Goal: Task Accomplishment & Management: Use online tool/utility

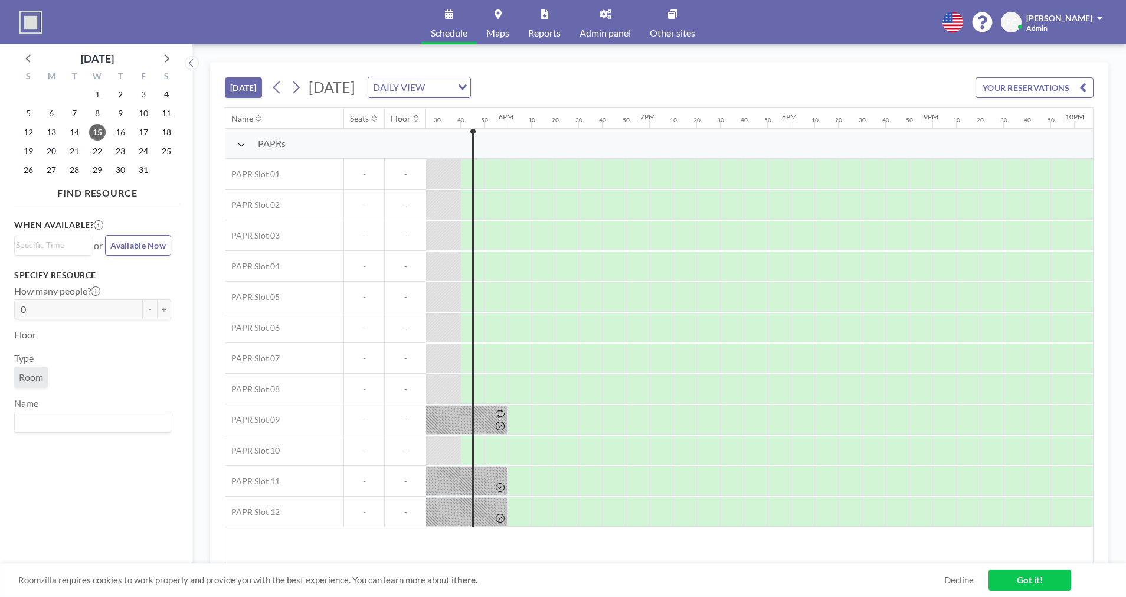
scroll to position [0, 2480]
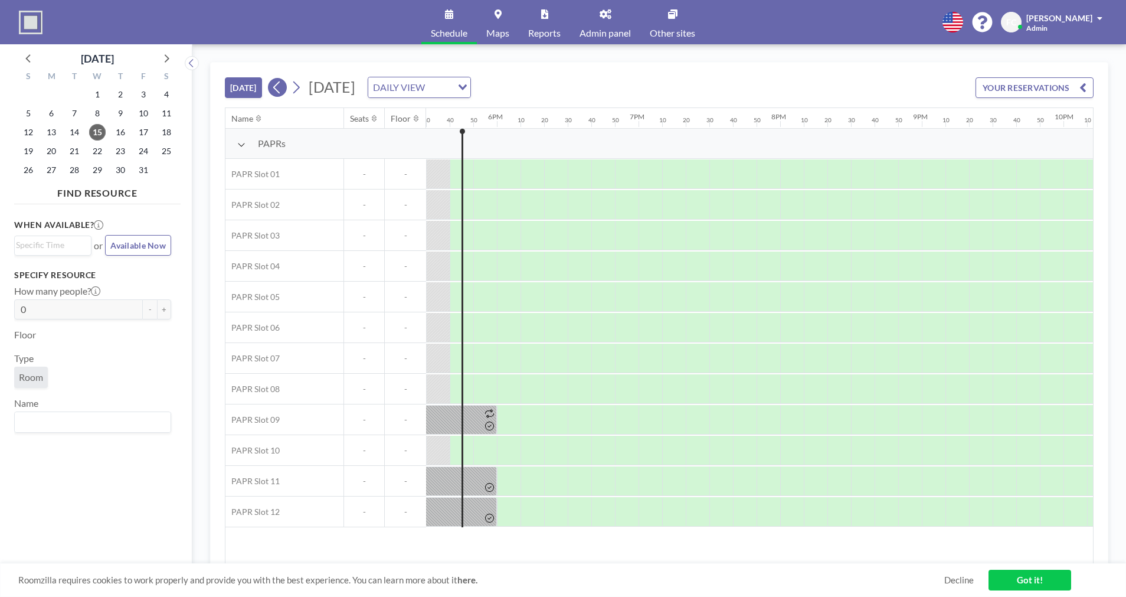
click at [277, 88] on icon at bounding box center [276, 87] width 6 height 12
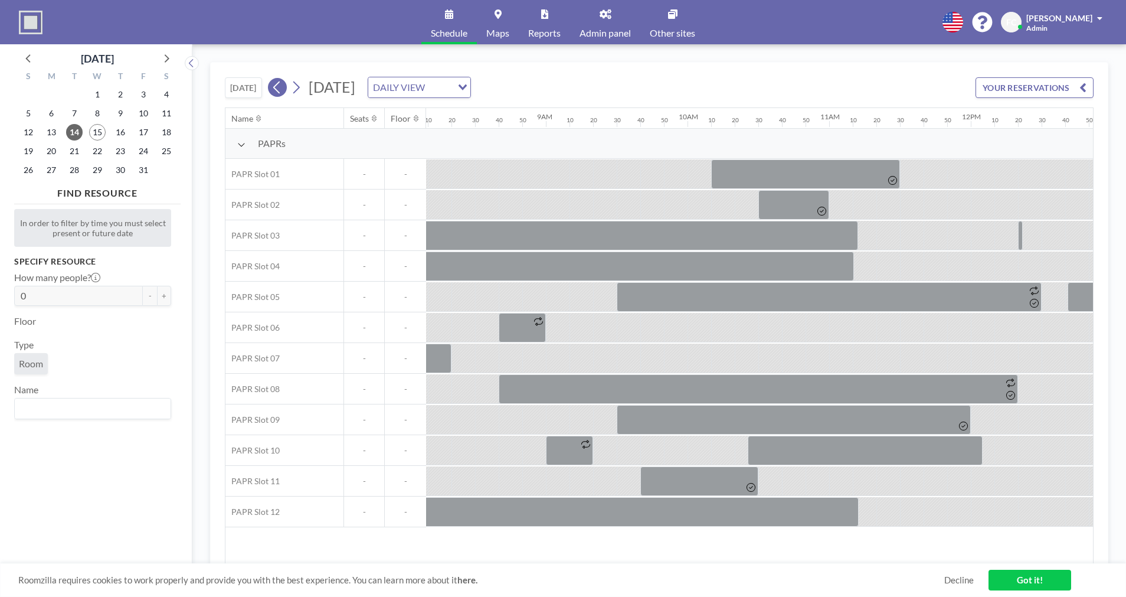
scroll to position [0, 1204]
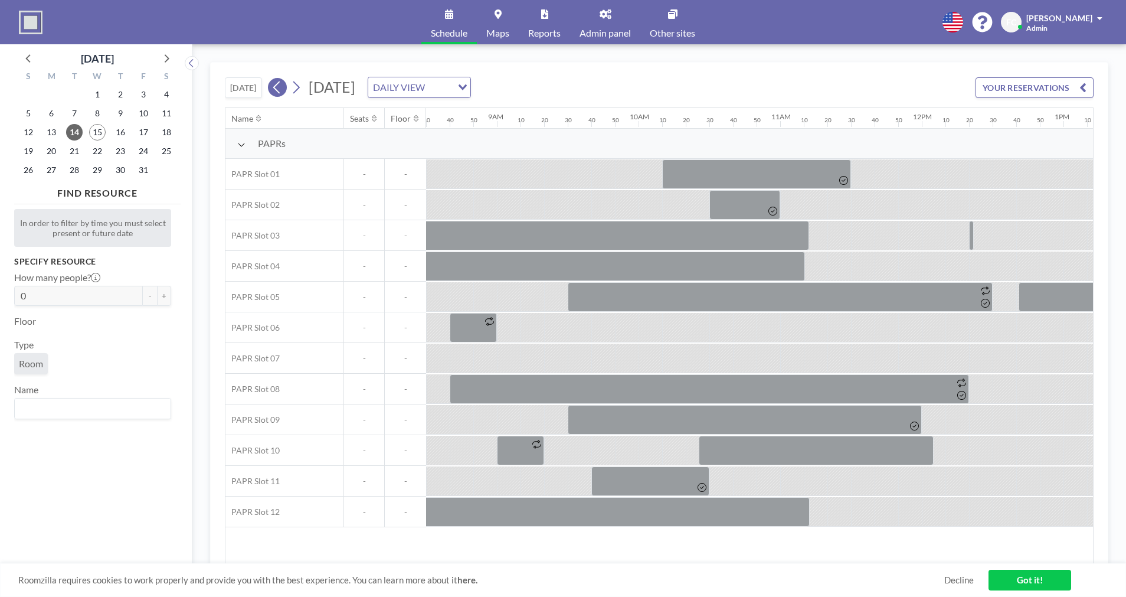
click at [277, 88] on icon at bounding box center [276, 87] width 6 height 12
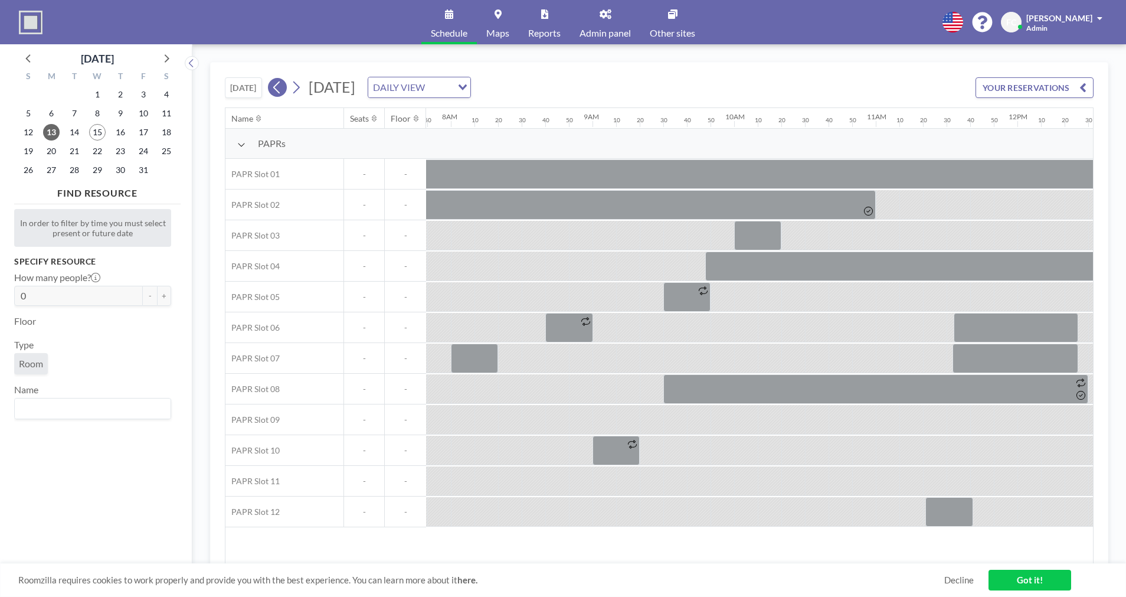
scroll to position [0, 1110]
click at [298, 84] on icon at bounding box center [296, 87] width 6 height 12
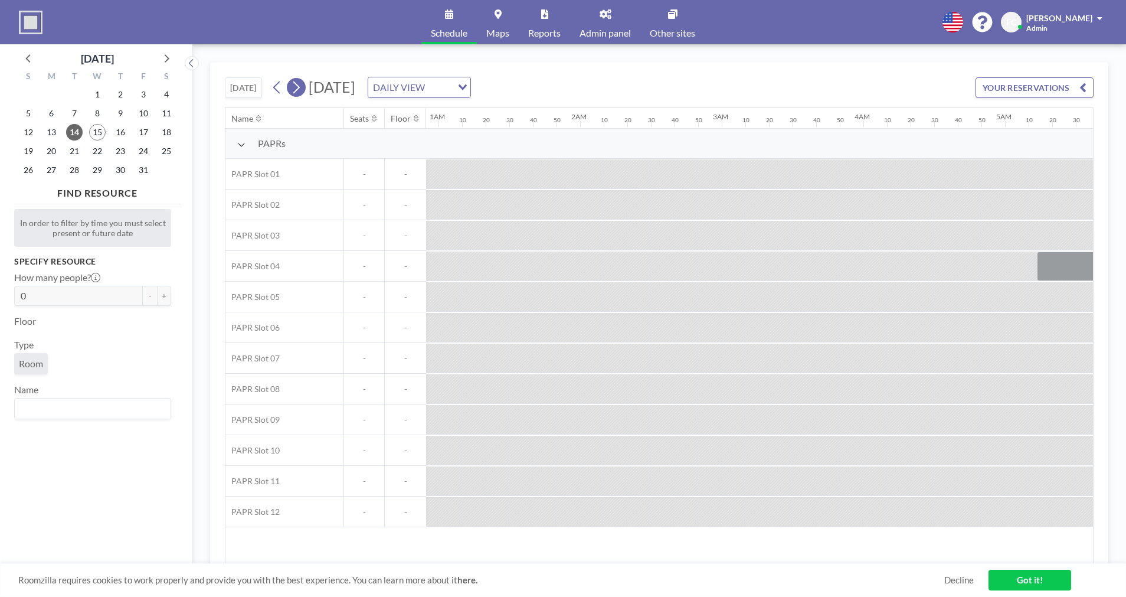
click at [298, 84] on icon at bounding box center [295, 88] width 11 height 18
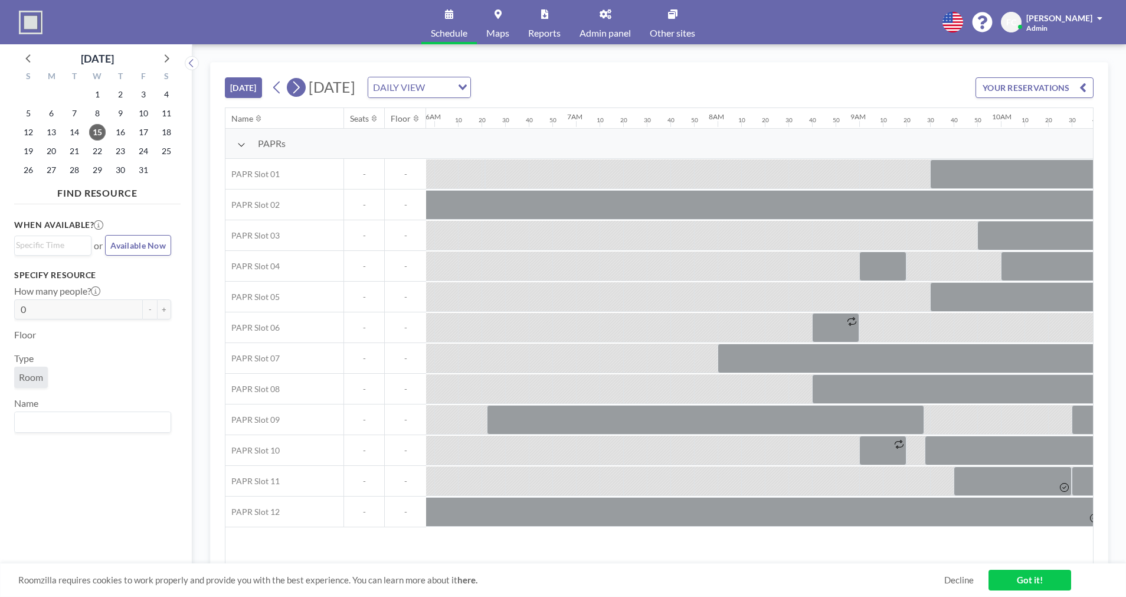
scroll to position [0, 2128]
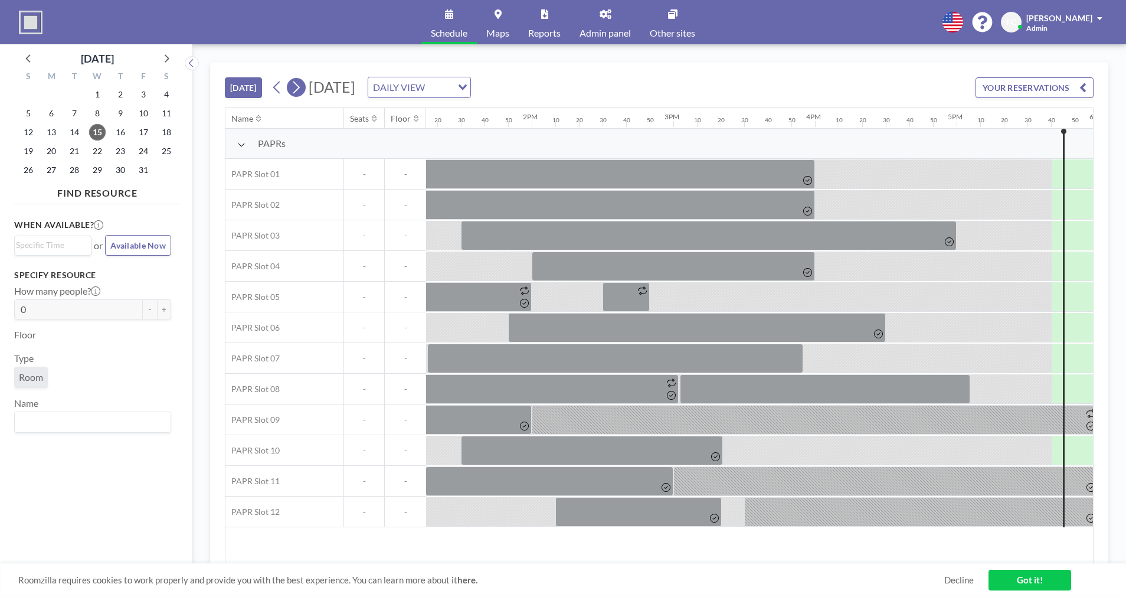
click at [298, 84] on icon at bounding box center [295, 88] width 11 height 18
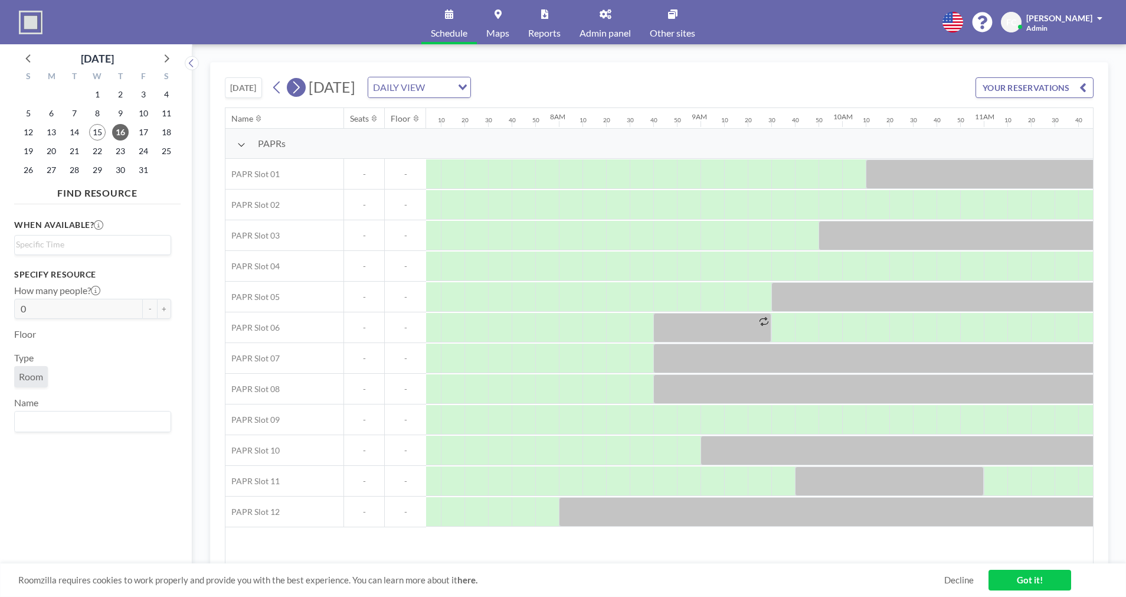
scroll to position [0, 1204]
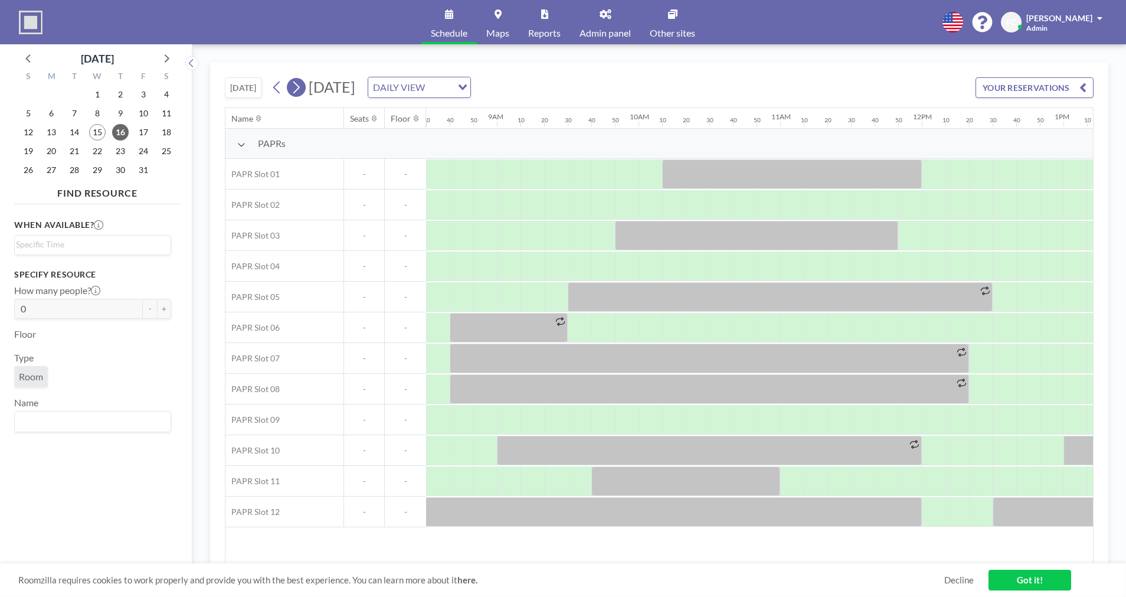
click at [300, 88] on icon at bounding box center [296, 87] width 6 height 12
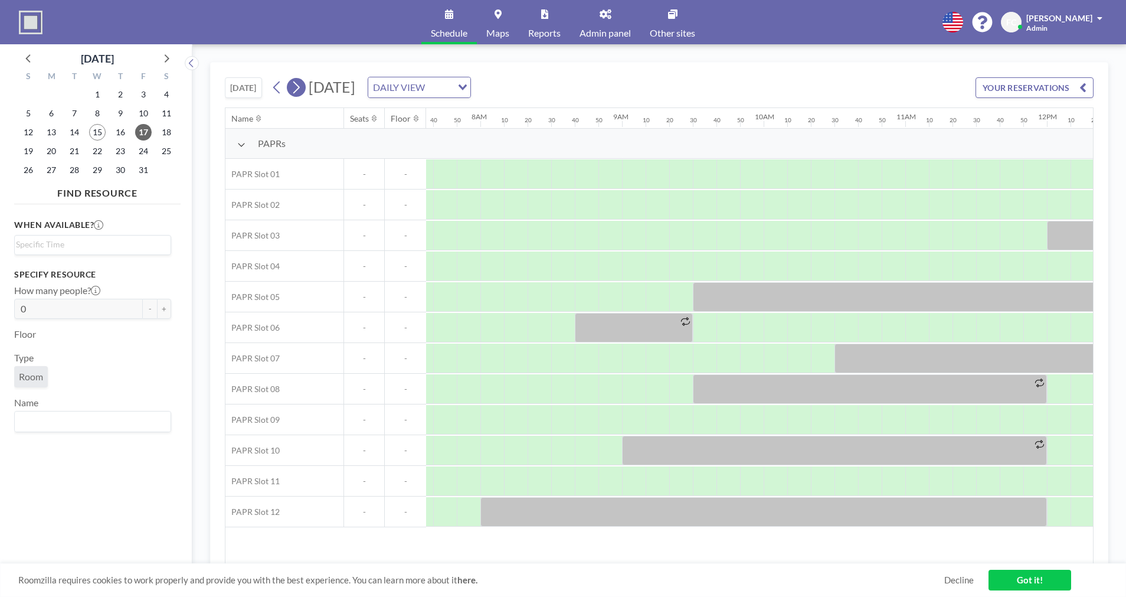
scroll to position [0, 1110]
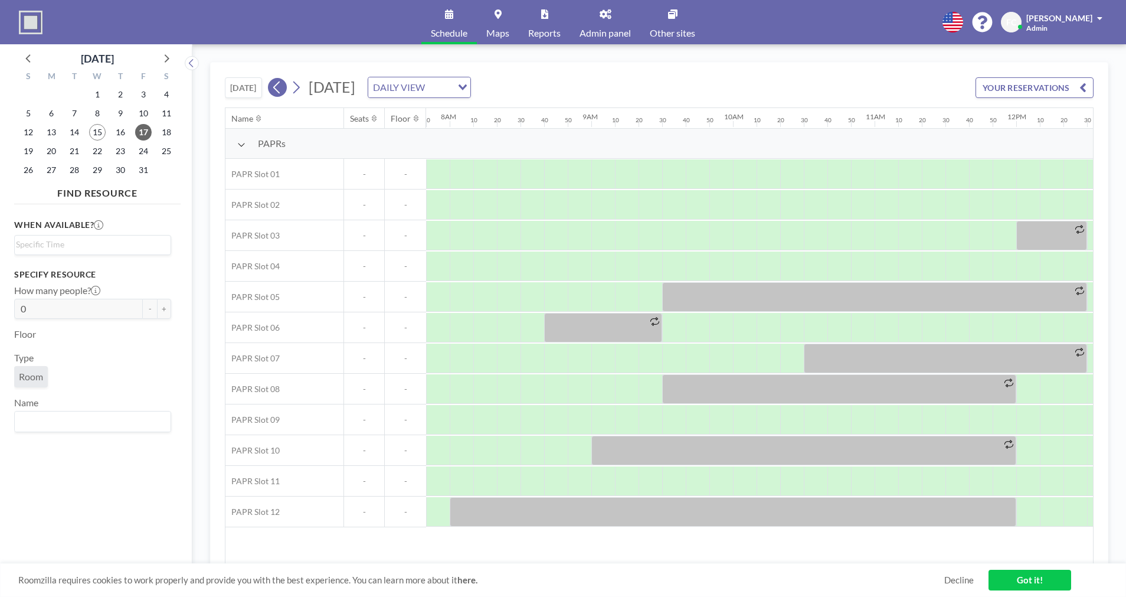
click at [270, 85] on button at bounding box center [277, 87] width 19 height 19
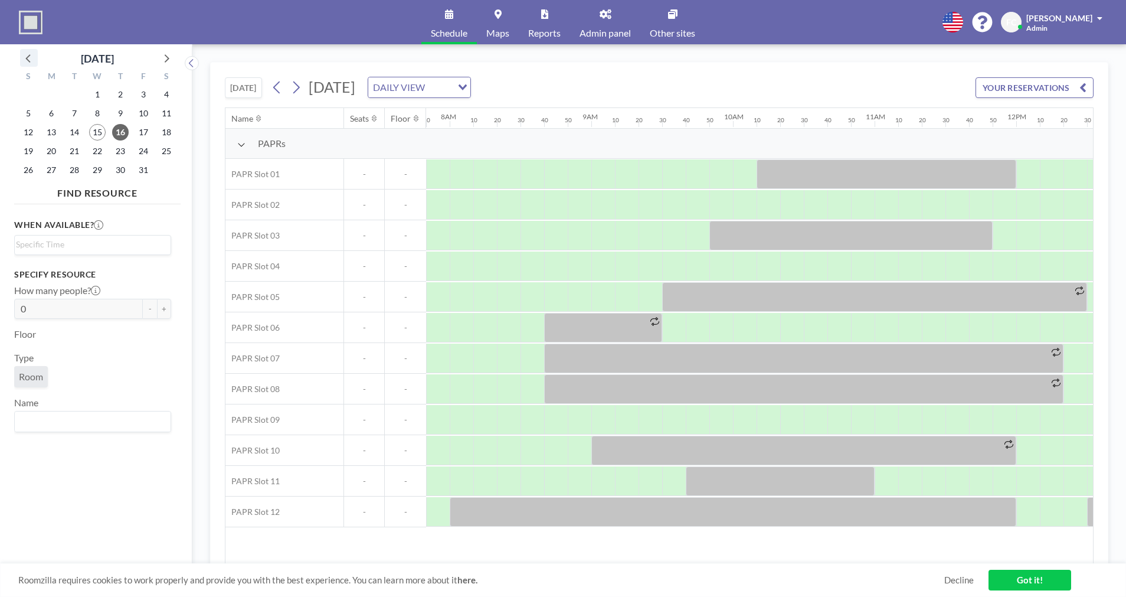
click at [28, 55] on icon at bounding box center [28, 57] width 15 height 15
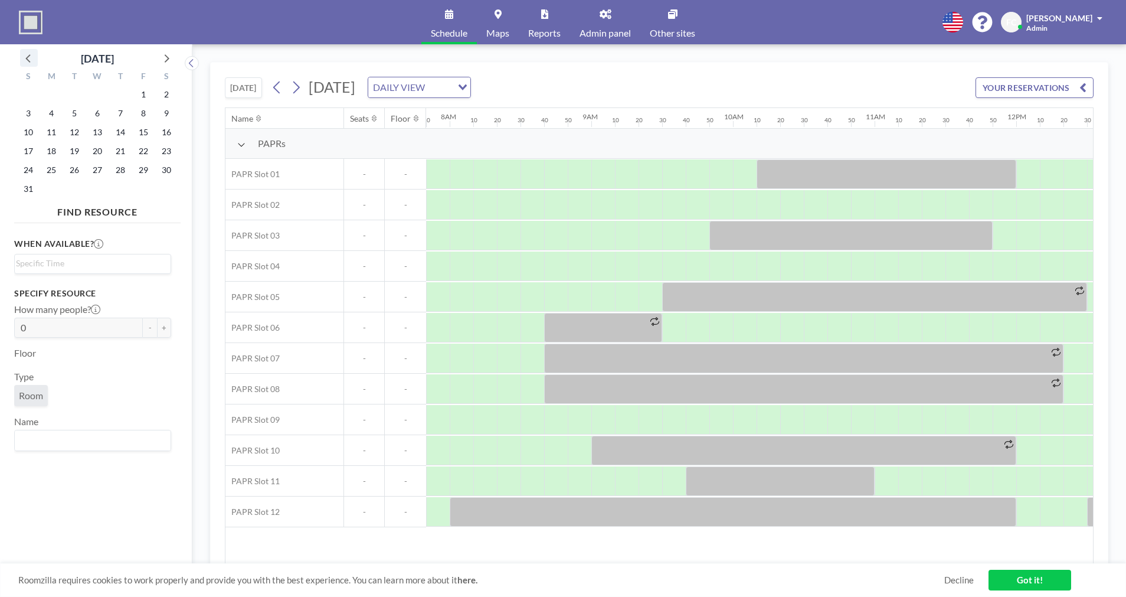
click at [28, 55] on icon at bounding box center [28, 57] width 15 height 15
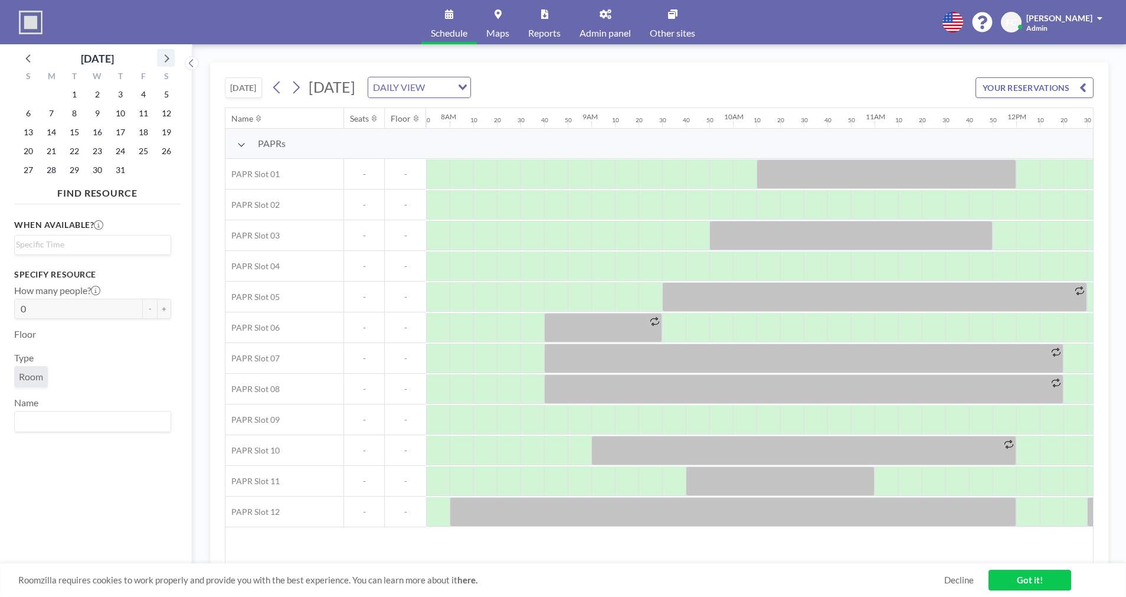
click at [169, 56] on icon at bounding box center [165, 57] width 15 height 15
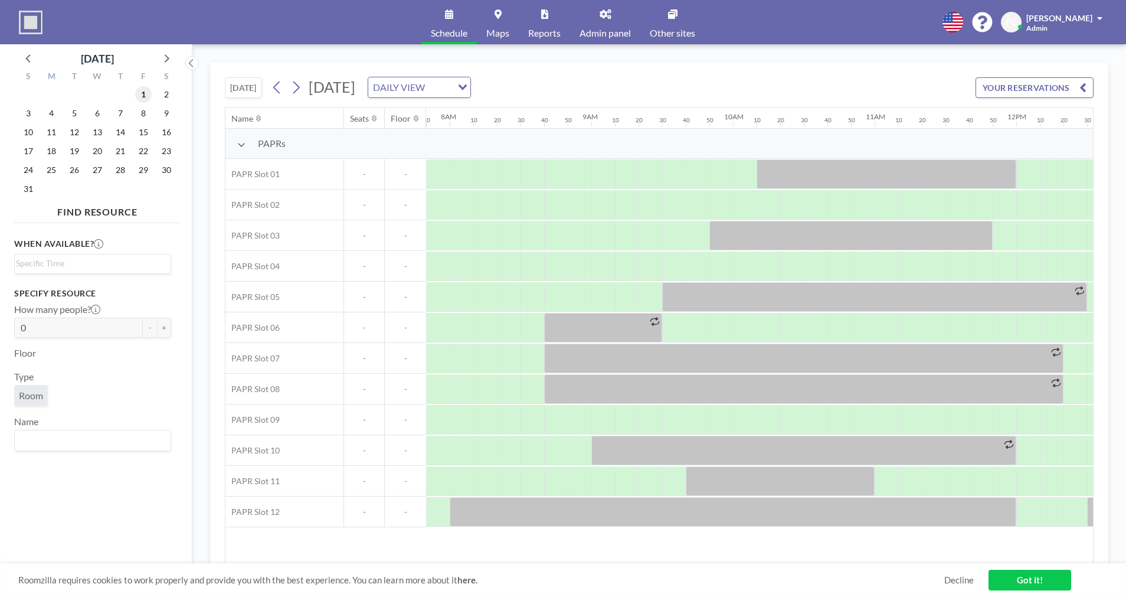
click at [143, 93] on span "1" at bounding box center [143, 94] width 17 height 17
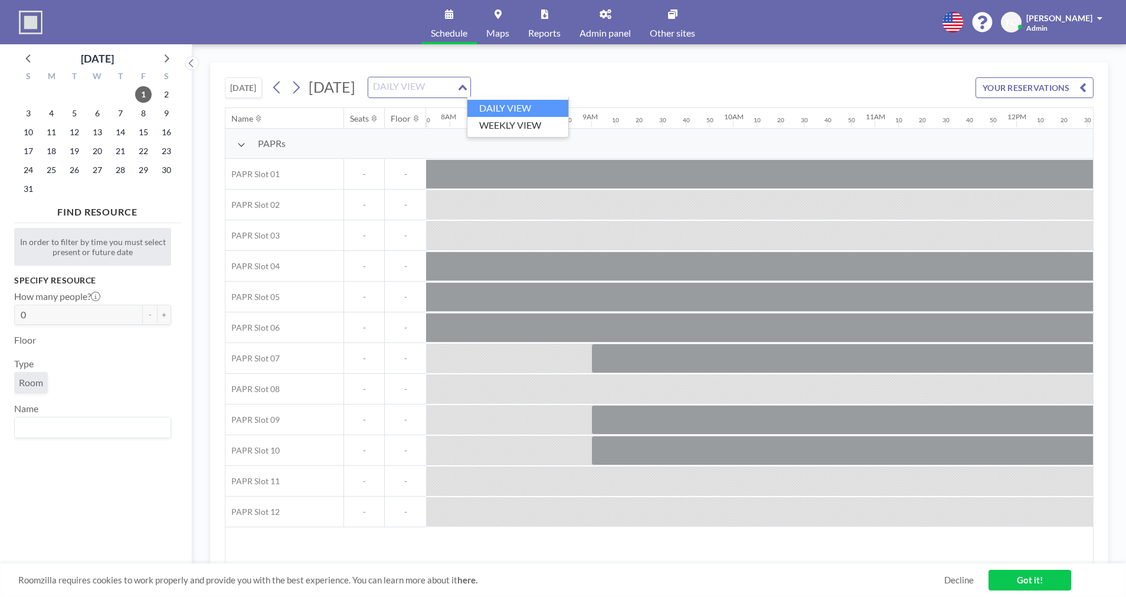
click at [467, 88] on icon "Search for option" at bounding box center [463, 87] width 8 height 6
click at [551, 123] on li "WEEKLY VIEW" at bounding box center [518, 125] width 101 height 17
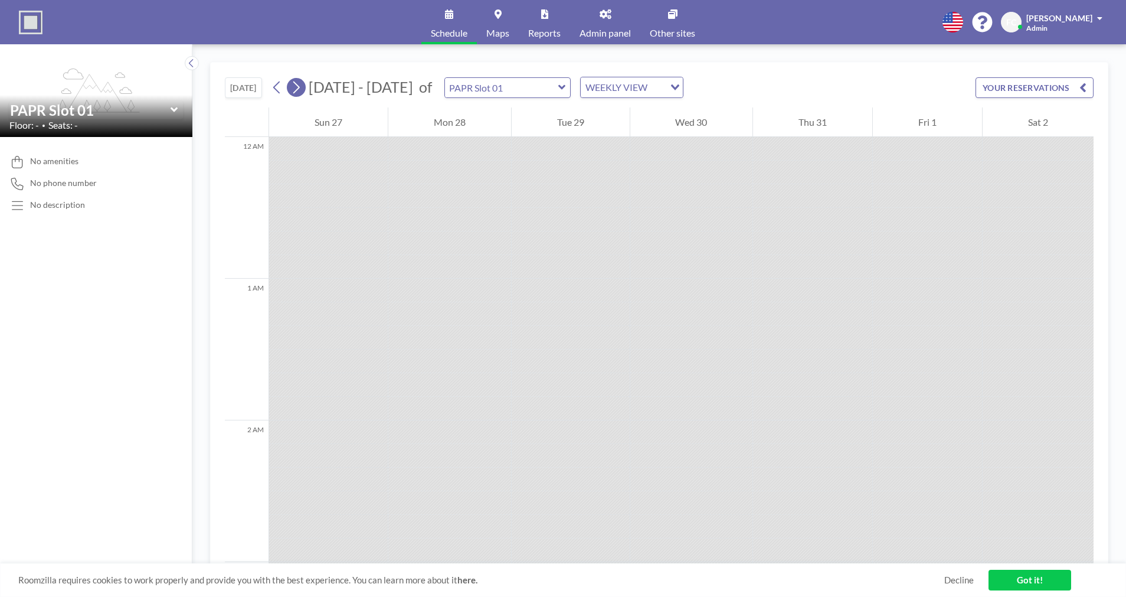
click at [293, 91] on icon at bounding box center [295, 88] width 11 height 18
click at [293, 90] on icon at bounding box center [295, 88] width 11 height 18
click at [296, 87] on icon at bounding box center [295, 88] width 11 height 18
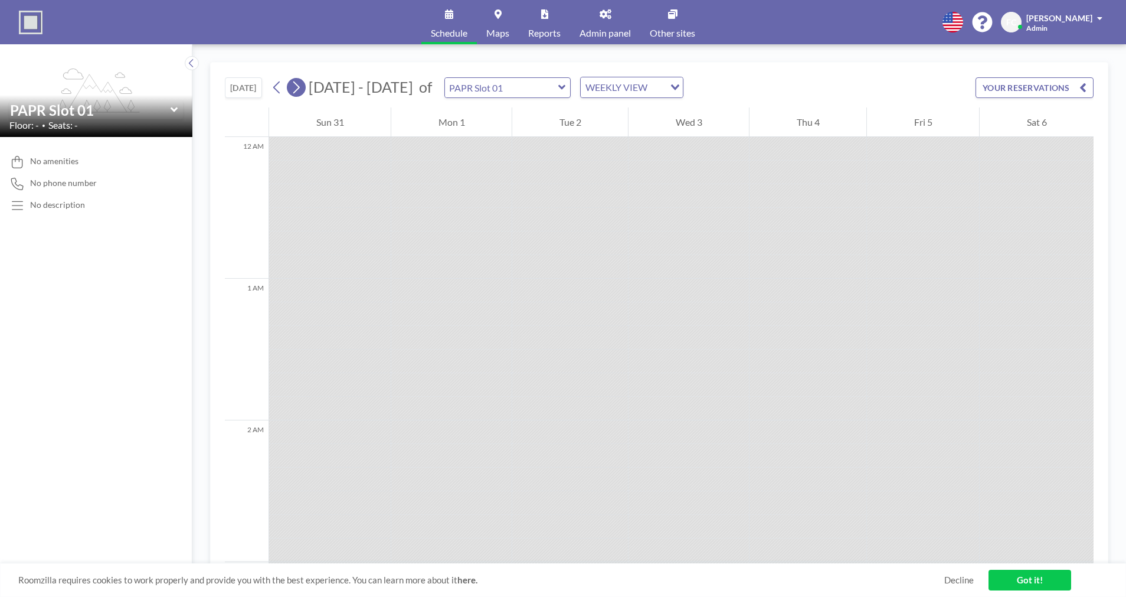
click at [296, 87] on icon at bounding box center [295, 88] width 11 height 18
click at [508, 88] on icon at bounding box center [504, 87] width 7 height 5
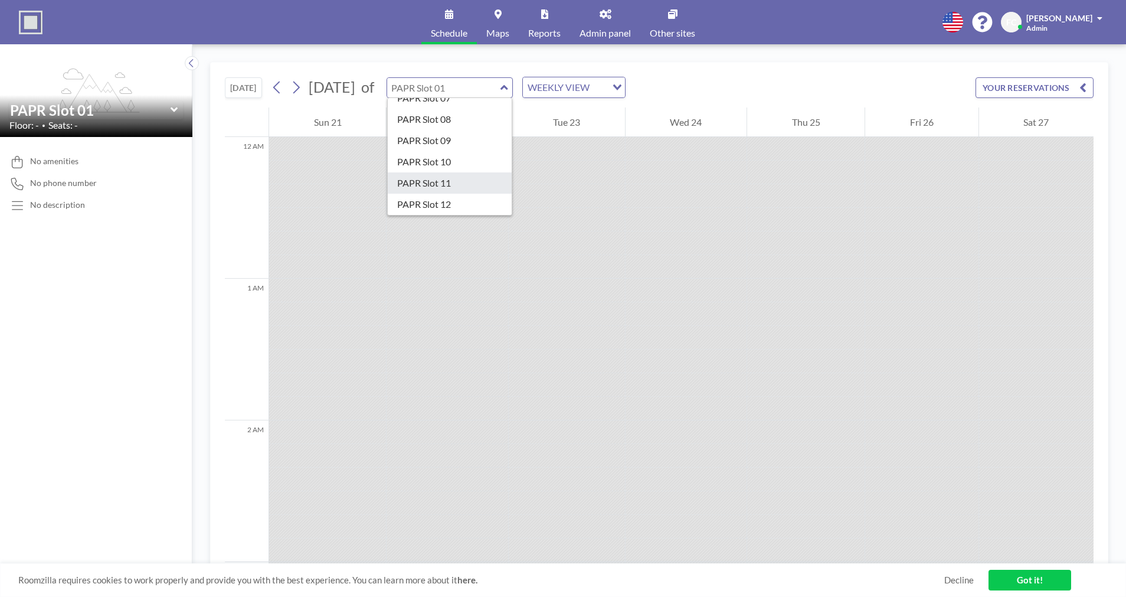
scroll to position [0, 0]
click at [501, 105] on div "PAPRs" at bounding box center [450, 108] width 125 height 21
click at [486, 110] on div "PAPRs" at bounding box center [450, 108] width 125 height 21
click at [452, 30] on span "Schedule" at bounding box center [449, 32] width 37 height 9
click at [19, 22] on img at bounding box center [31, 23] width 24 height 24
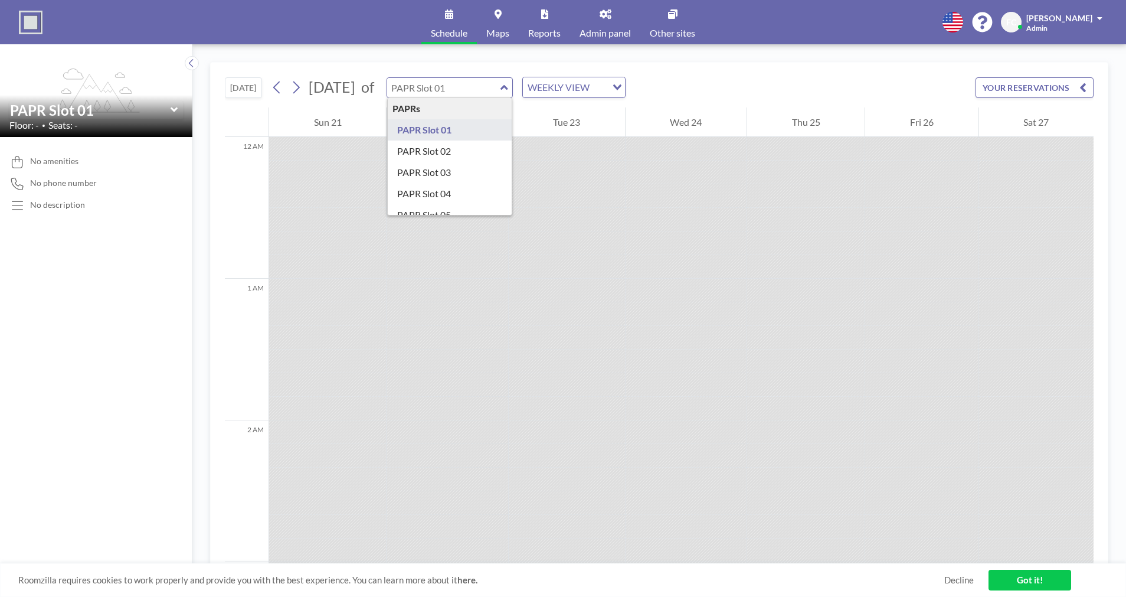
click at [504, 26] on link "Maps" at bounding box center [498, 22] width 42 height 44
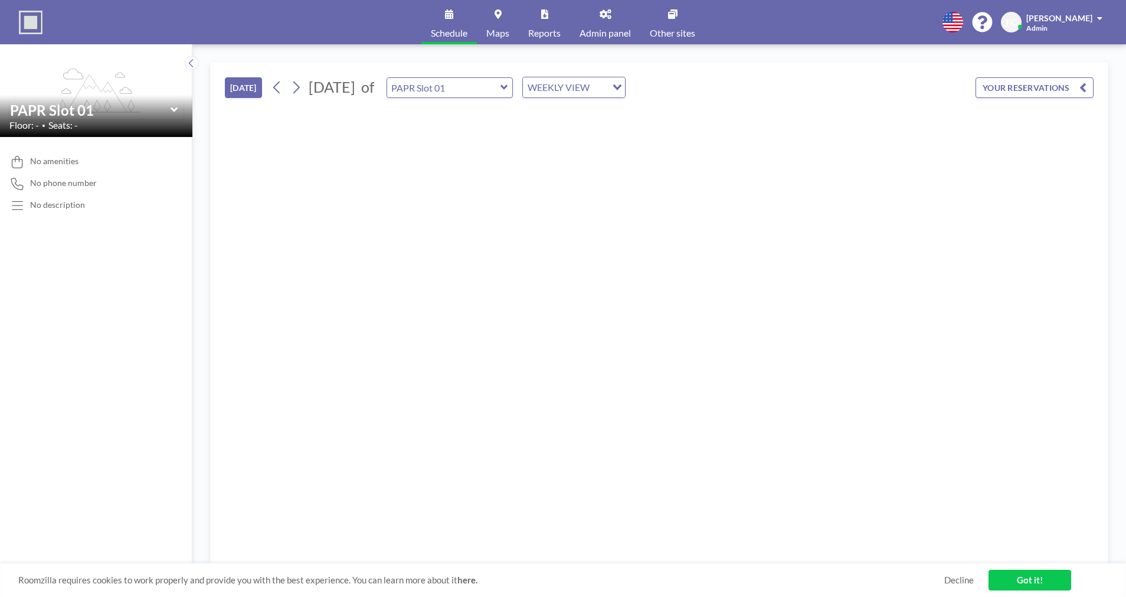
click at [607, 86] on div "WEEKLY VIEW" at bounding box center [565, 86] width 84 height 18
click at [614, 122] on li "WEEKLY VIEW" at bounding box center [618, 125] width 101 height 17
click at [489, 86] on input "text" at bounding box center [443, 87] width 113 height 19
type input "PAPR Slot 01"
click at [1001, 89] on button "YOUR RESERVATIONS" at bounding box center [1035, 87] width 118 height 21
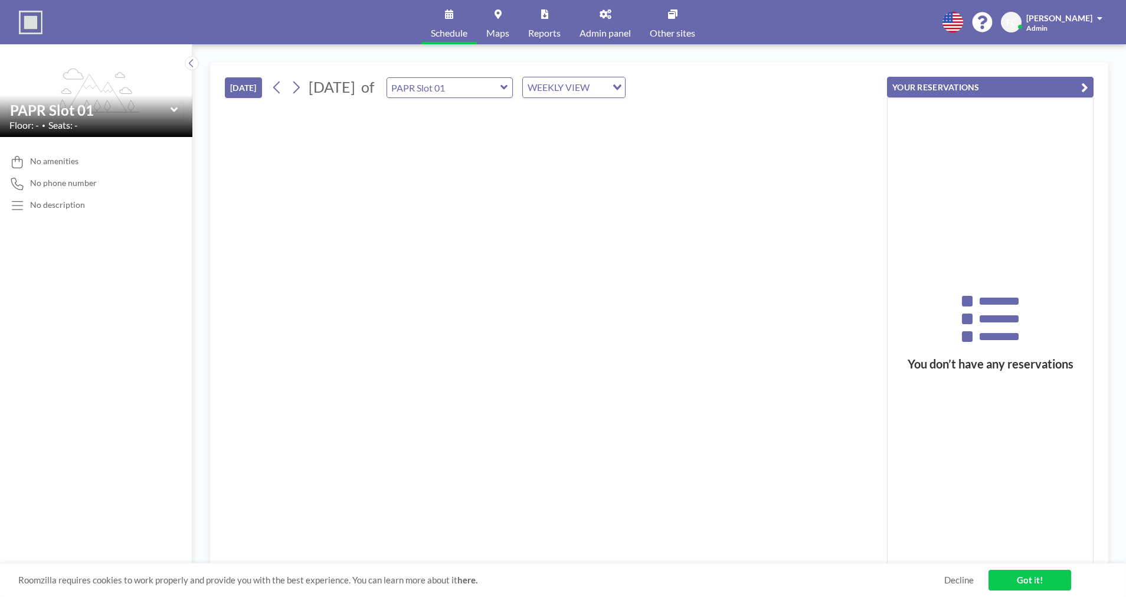
click at [609, 34] on span "Admin panel" at bounding box center [605, 32] width 51 height 9
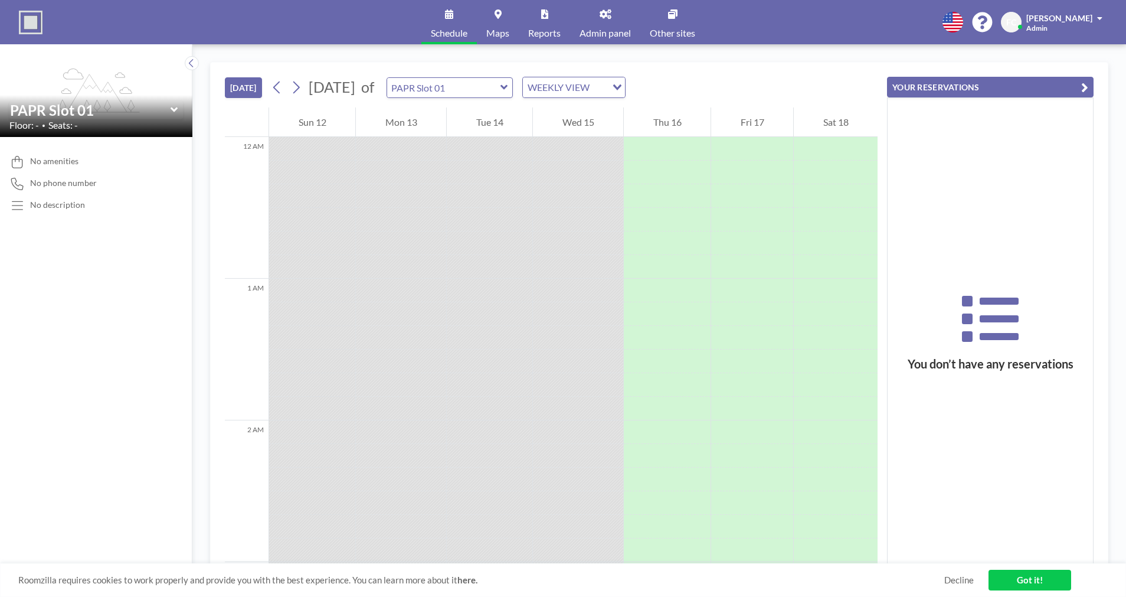
click at [1083, 89] on icon "button" at bounding box center [1085, 87] width 7 height 14
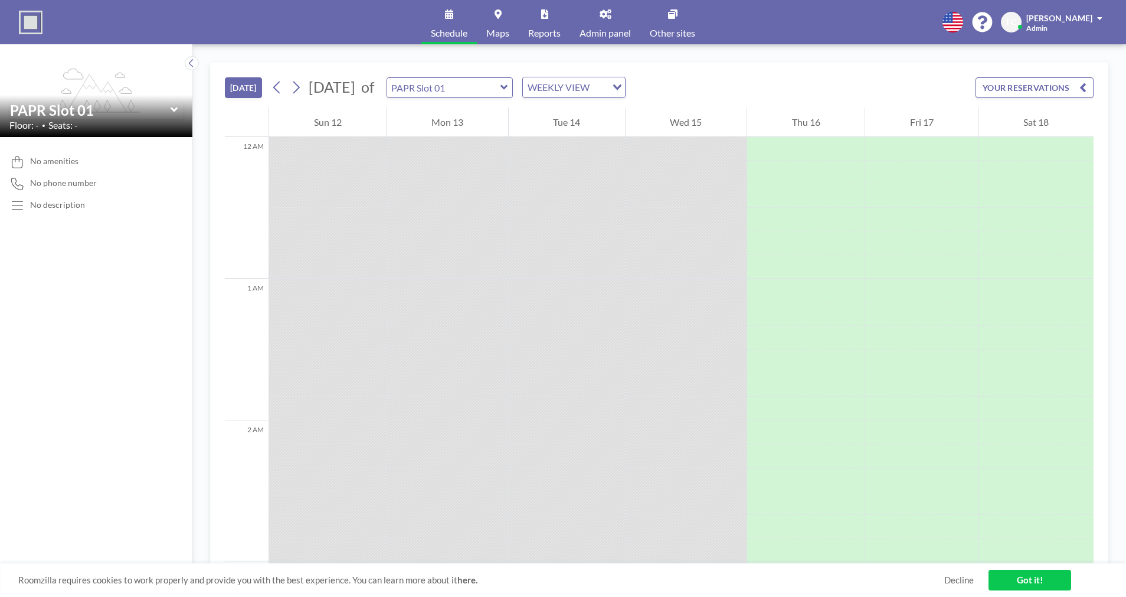
click at [508, 90] on icon at bounding box center [505, 87] width 8 height 12
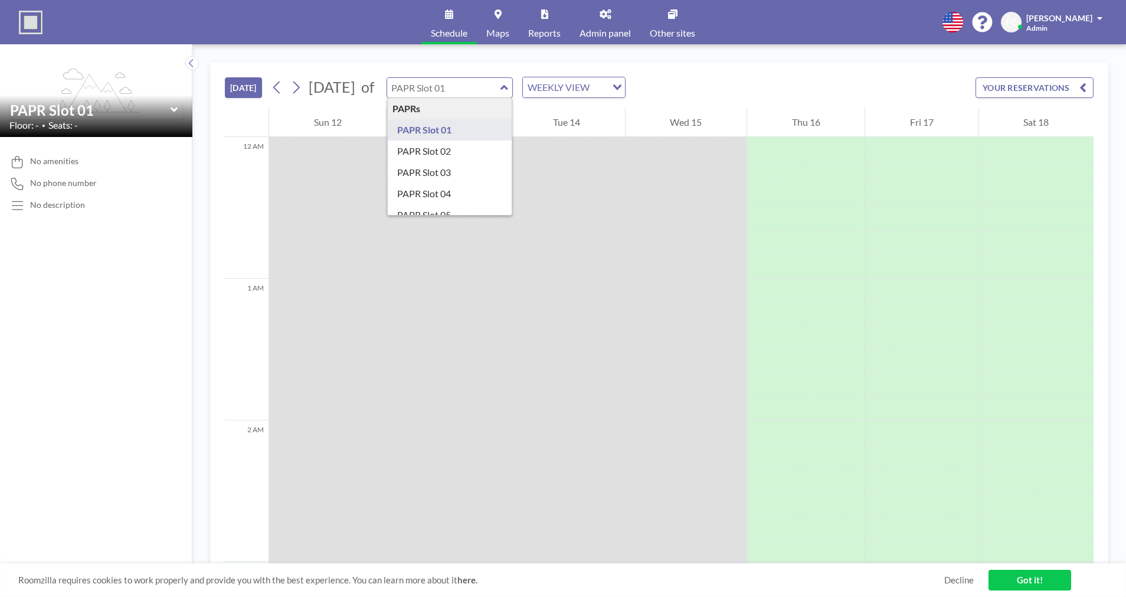
click at [445, 107] on div "PAPRs" at bounding box center [450, 108] width 125 height 21
click at [501, 80] on input "text" at bounding box center [443, 87] width 113 height 19
click at [501, 84] on input "text" at bounding box center [443, 87] width 113 height 19
type input "PAPR Slot 01"
click at [746, 76] on div "TODAY October 2025 of PAPR Slot 01 PAPRs PAPR Slot 01 PAPR Slot 02 PAPR Slot 03…" at bounding box center [659, 85] width 869 height 45
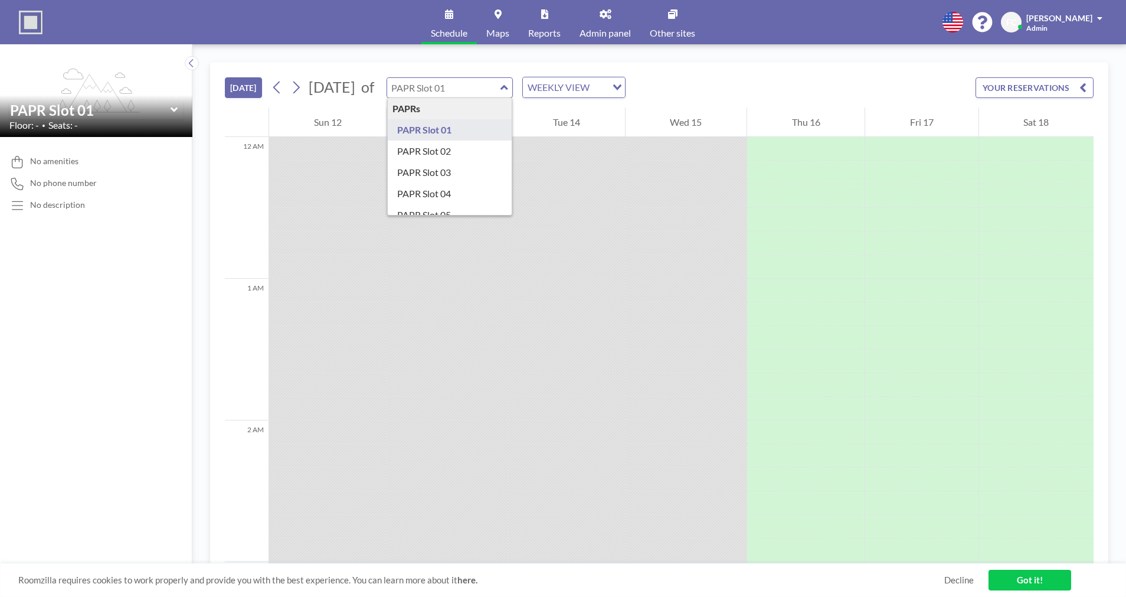
drag, startPoint x: 506, startPoint y: 90, endPoint x: 346, endPoint y: 72, distance: 161.0
click at [346, 72] on div "TODAY October 2025 of PAPRs PAPR Slot 01 PAPR Slot 02 PAPR Slot 03 PAPR Slot 04…" at bounding box center [659, 85] width 869 height 45
type input "PAPR Slot 01"
click at [299, 81] on icon at bounding box center [295, 88] width 11 height 18
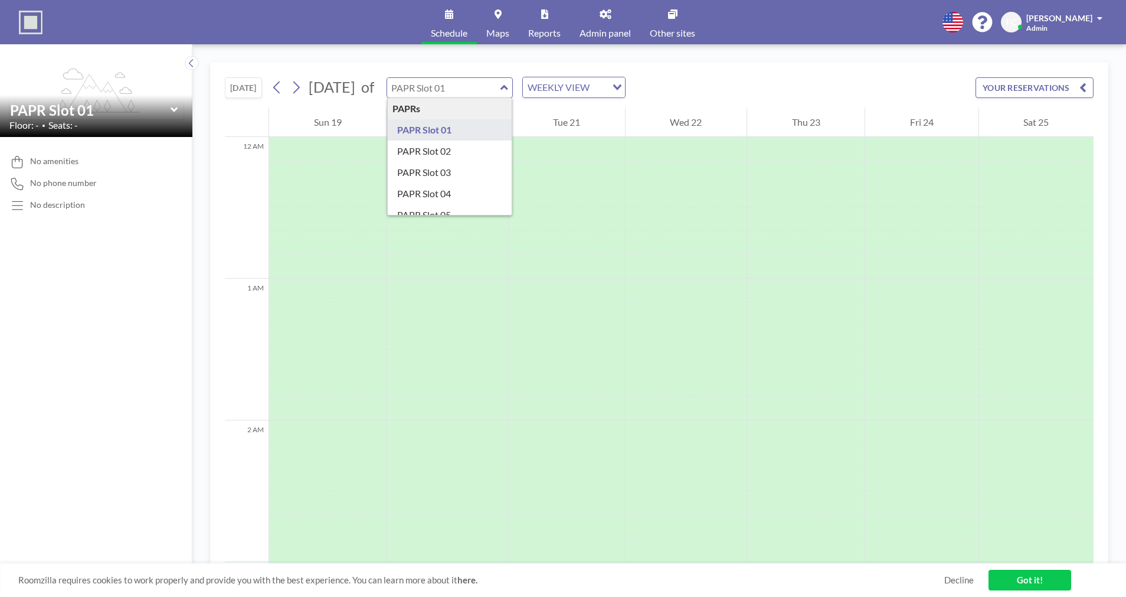
click at [501, 89] on input "text" at bounding box center [443, 87] width 113 height 19
type input "PAPR Slot 02"
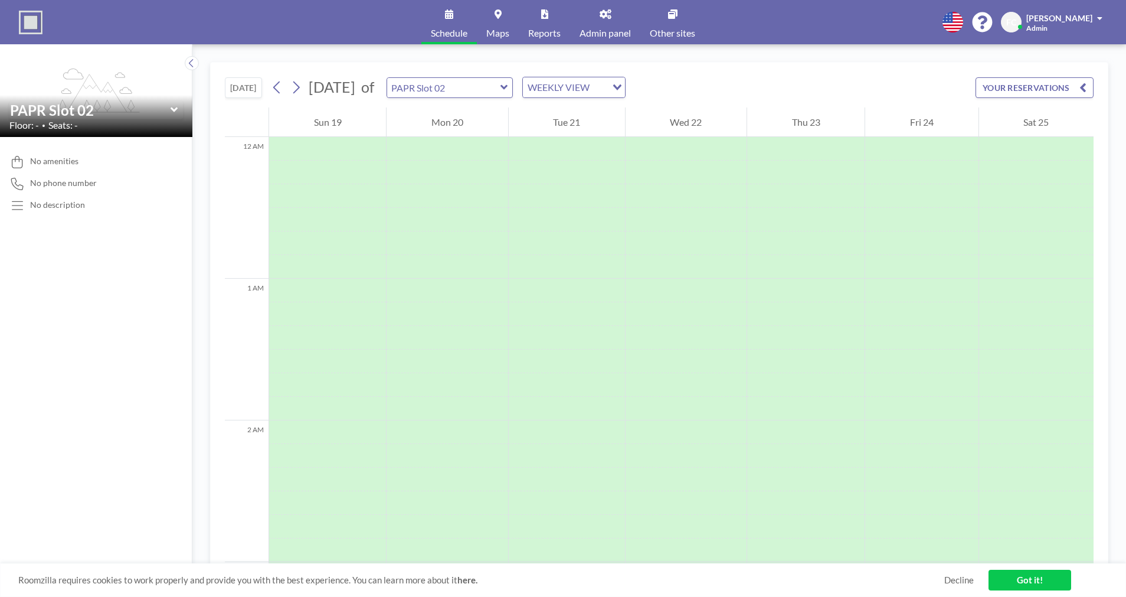
click at [508, 91] on icon at bounding box center [505, 87] width 8 height 12
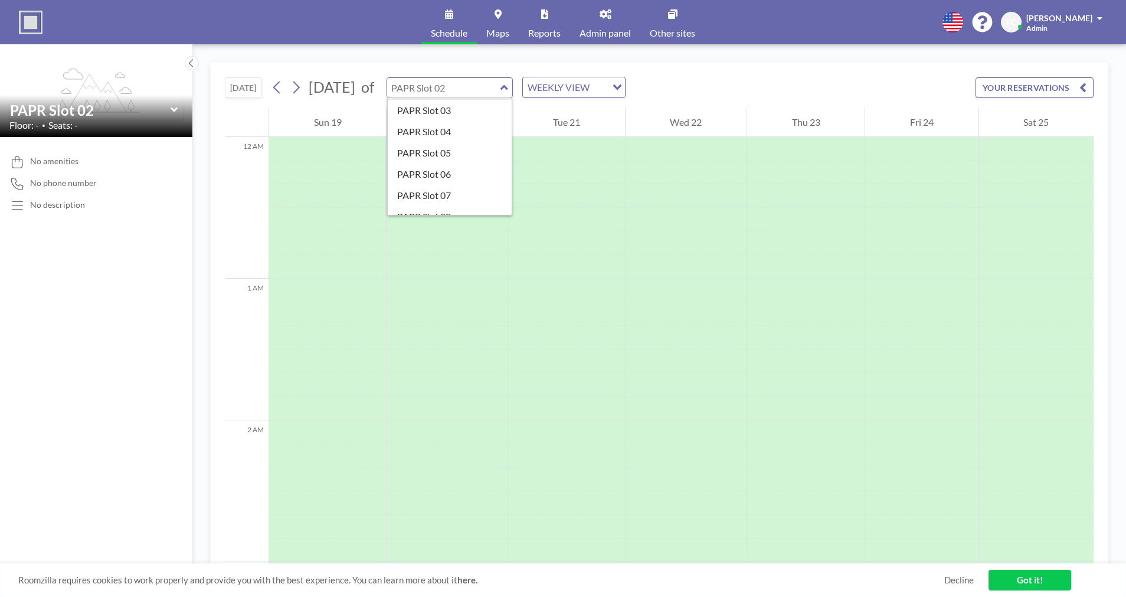
scroll to position [168, 0]
type input "PAPR Slot 12"
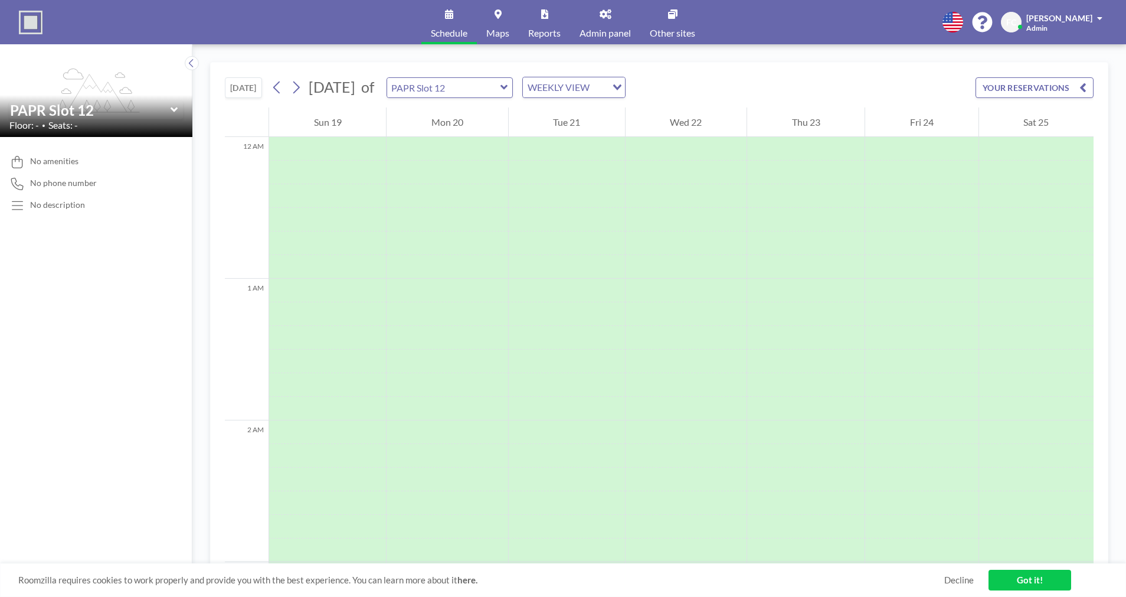
click at [443, 22] on link "Schedule" at bounding box center [449, 22] width 55 height 44
click at [32, 14] on img at bounding box center [31, 23] width 24 height 24
click at [544, 28] on span "Reports" at bounding box center [544, 32] width 32 height 9
